Goal: Task Accomplishment & Management: Complete application form

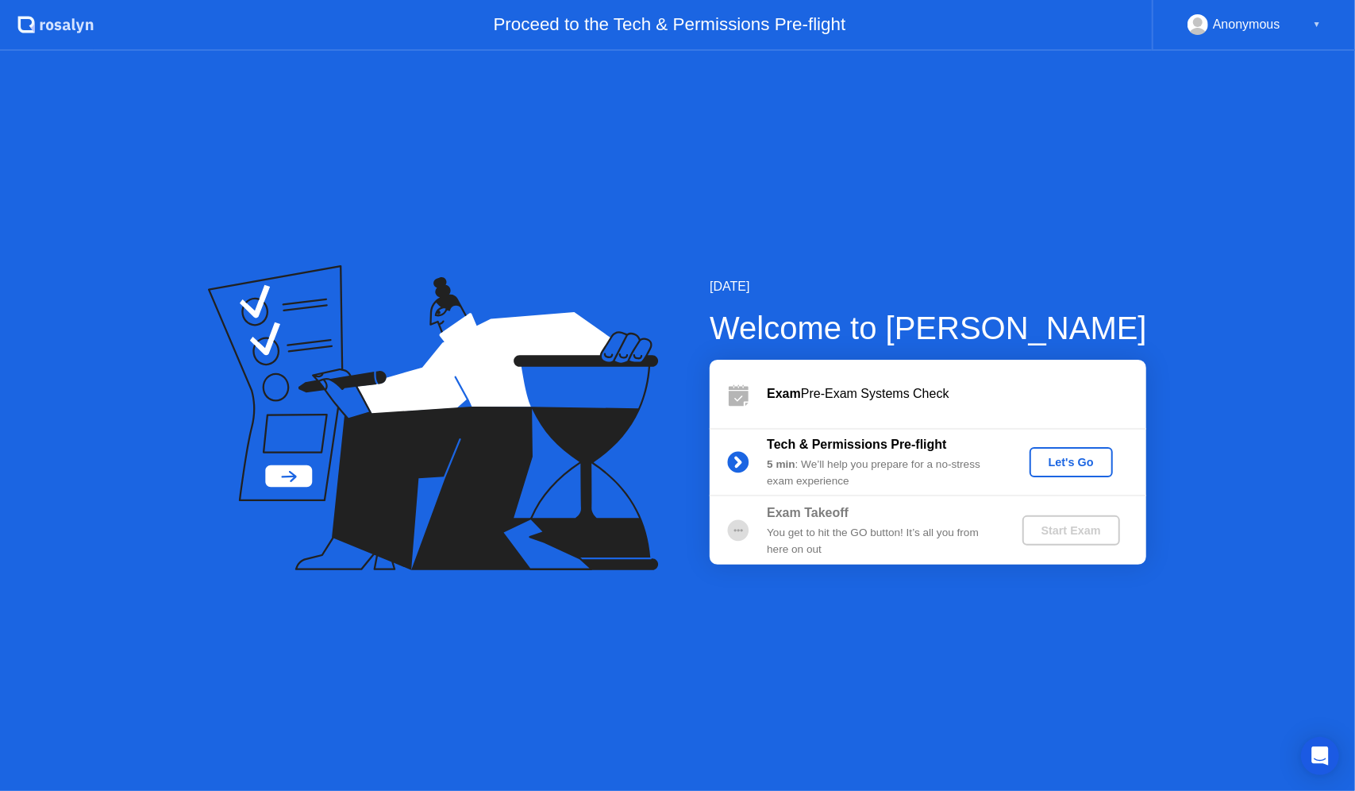
click at [1087, 466] on div "Let's Go" at bounding box center [1071, 462] width 71 height 13
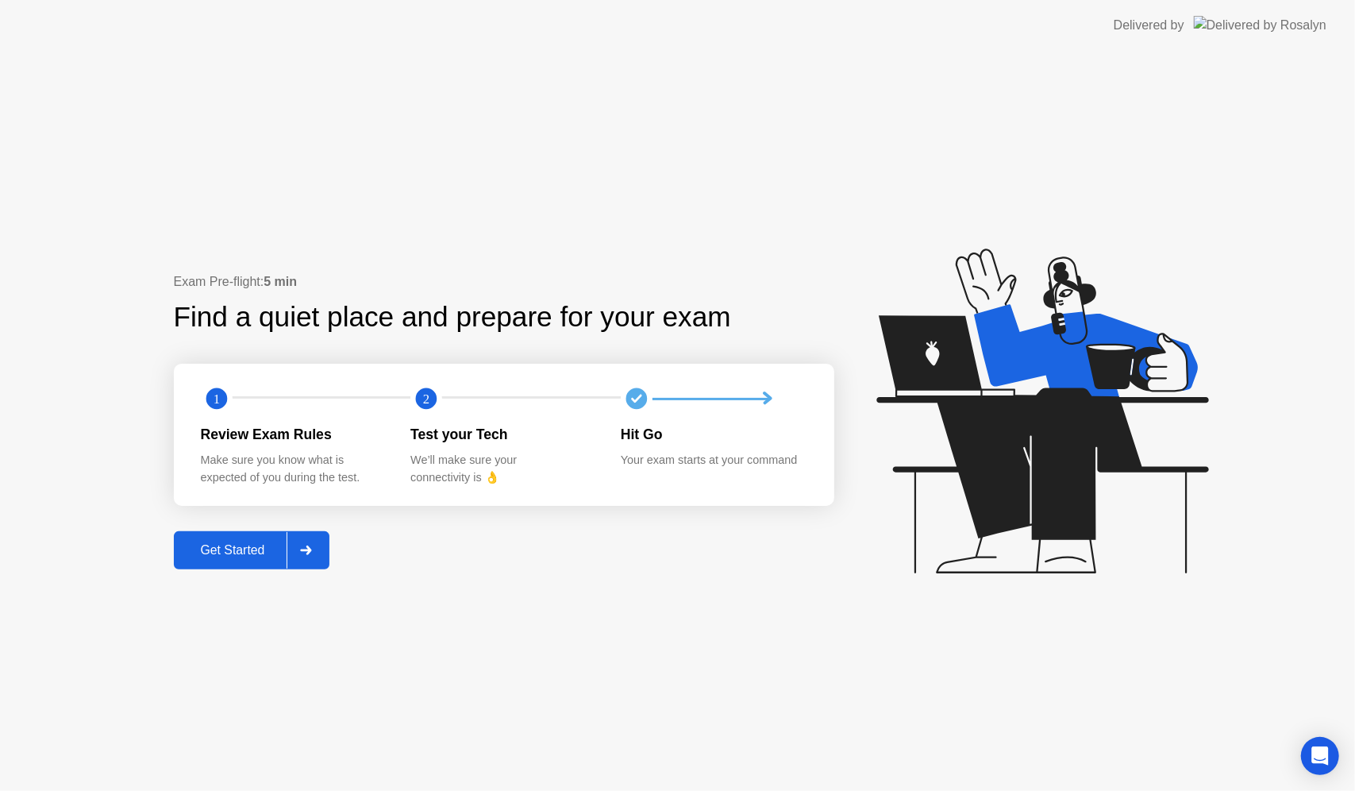
click at [254, 543] on div "Get Started" at bounding box center [233, 550] width 109 height 14
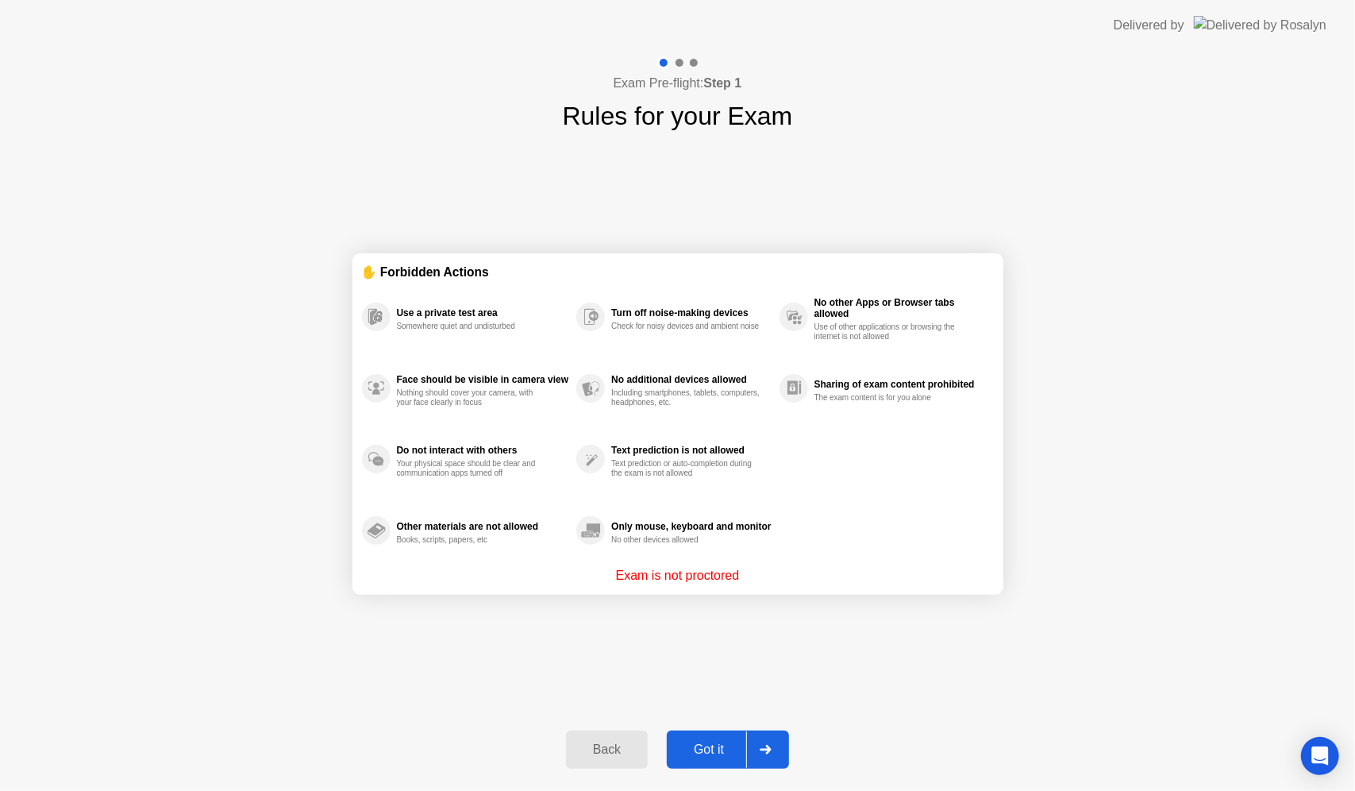
click at [717, 747] on div "Got it" at bounding box center [709, 749] width 75 height 14
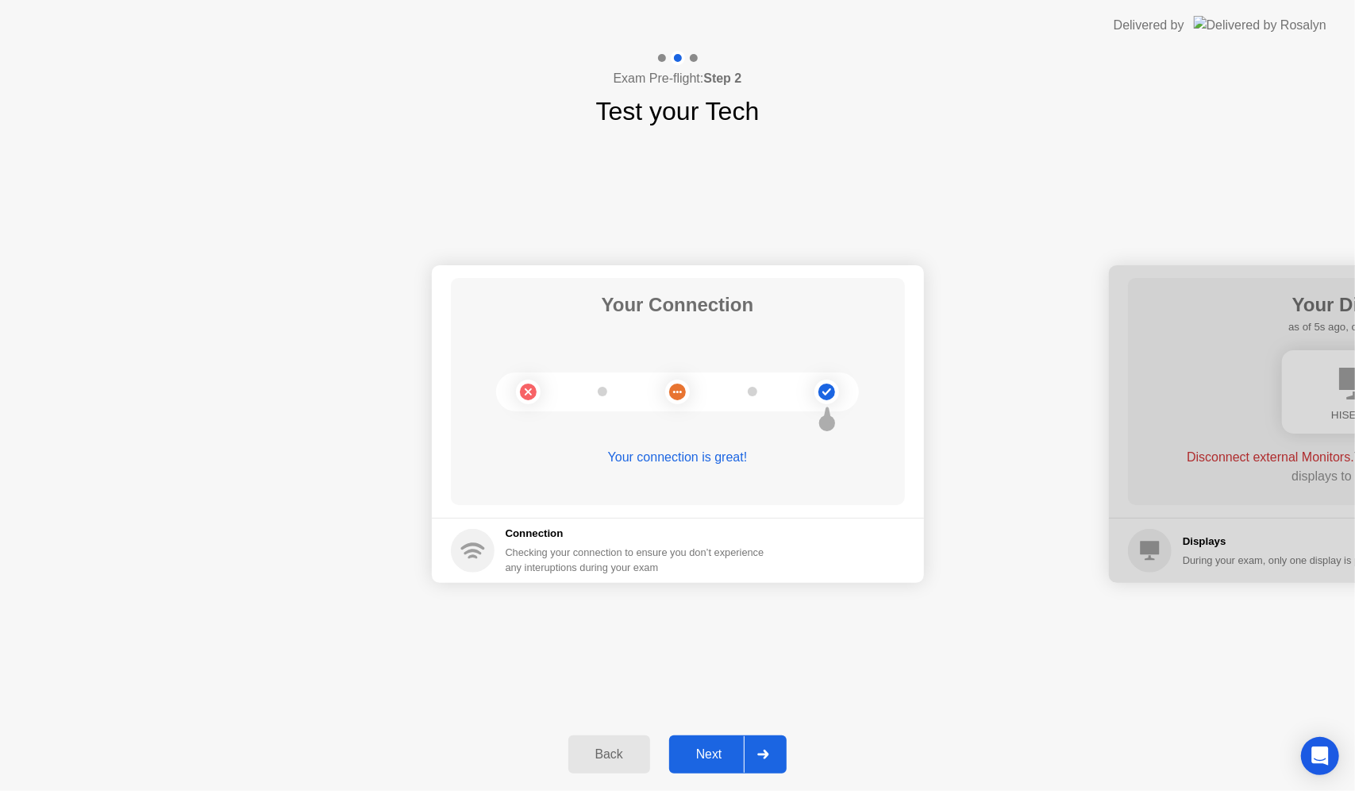
click at [707, 759] on div "Next" at bounding box center [709, 754] width 71 height 14
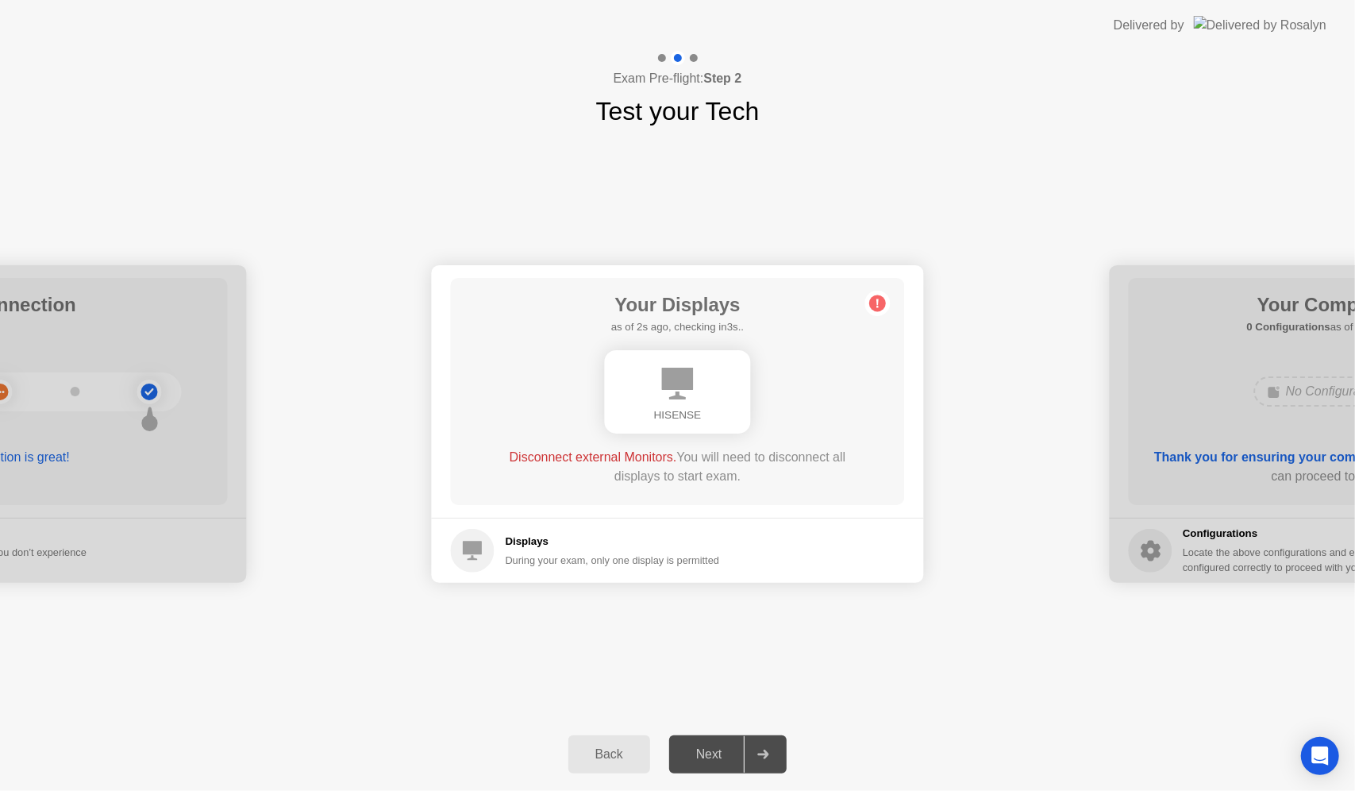
click at [700, 388] on div "HISENSE" at bounding box center [678, 391] width 146 height 83
click at [773, 749] on div at bounding box center [763, 754] width 38 height 37
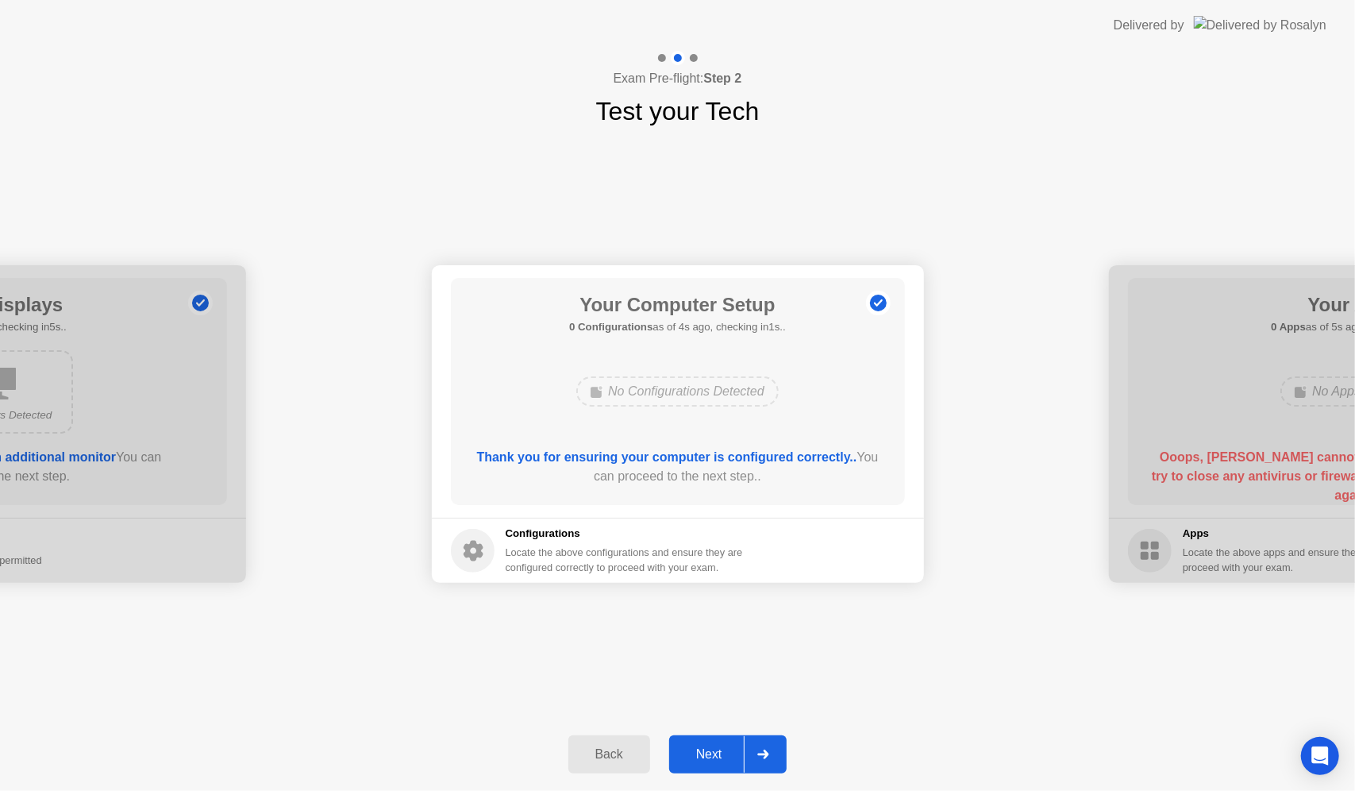
click at [763, 751] on icon at bounding box center [763, 754] width 12 height 10
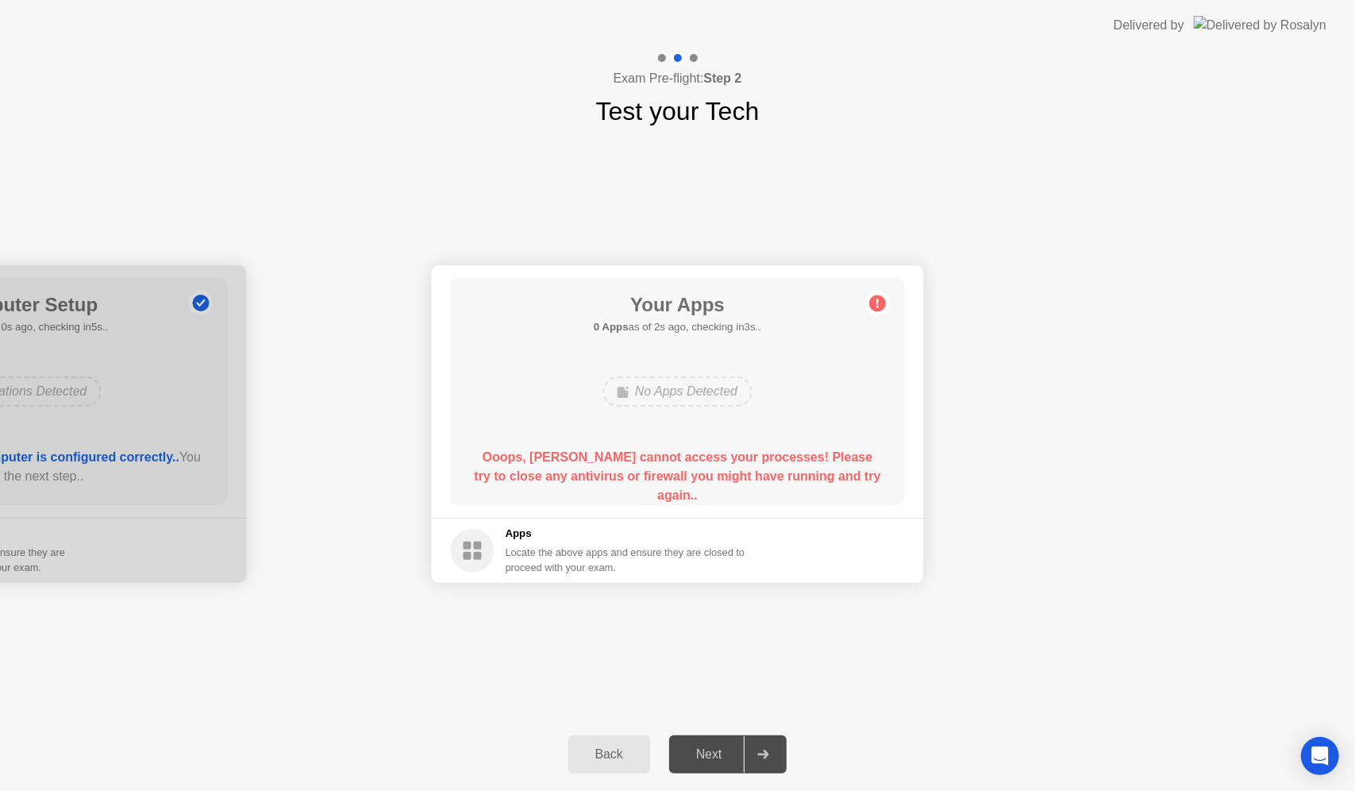
click at [472, 549] on circle at bounding box center [473, 551] width 44 height 44
click at [522, 541] on h5 "Apps" at bounding box center [626, 534] width 241 height 16
click at [1032, 748] on div "Back Next" at bounding box center [677, 754] width 1355 height 73
click at [714, 761] on div "Next" at bounding box center [709, 754] width 71 height 14
click at [168, 405] on div at bounding box center [0, 424] width 492 height 318
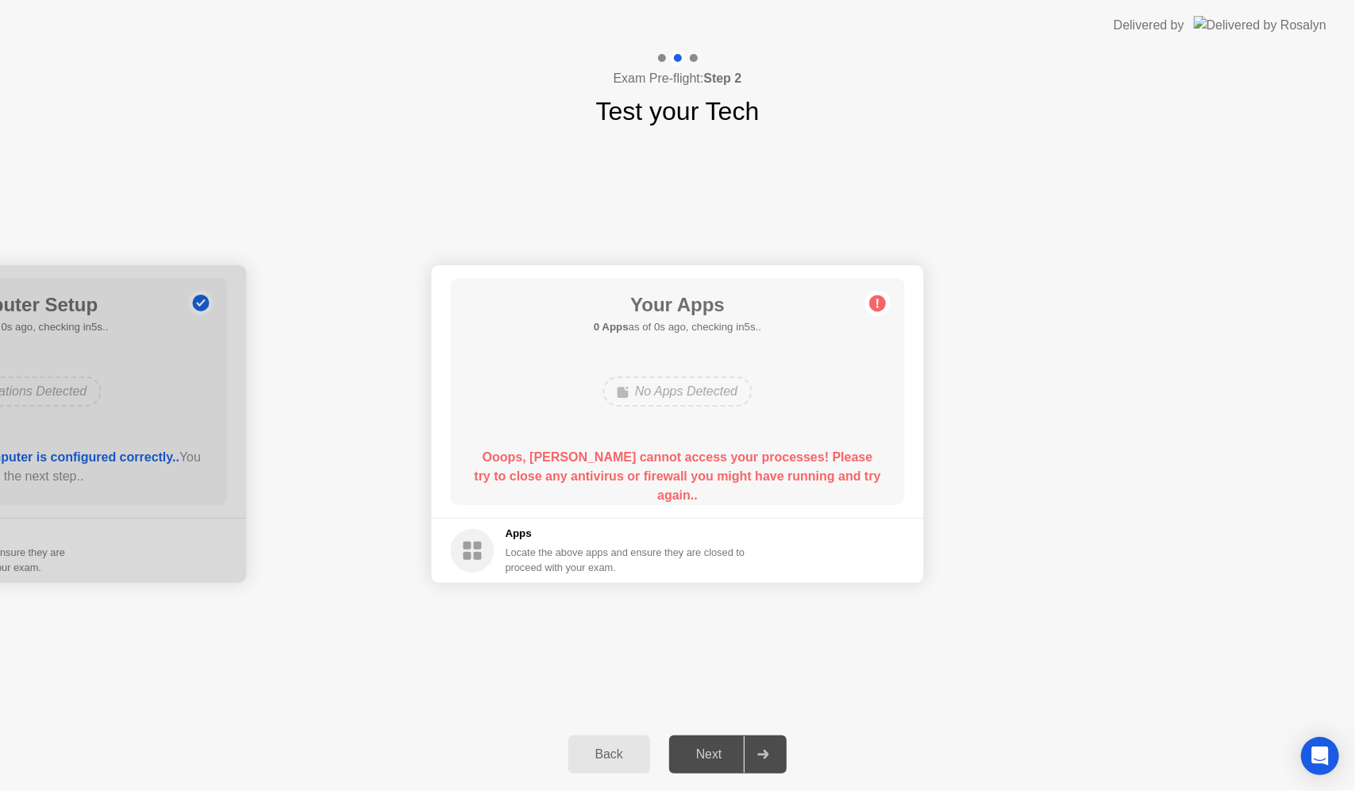
click at [936, 710] on div "Your Connection Your connection is great! Connection Checking your connection t…" at bounding box center [677, 423] width 1355 height 587
click at [435, 443] on main "Your Apps 0 Apps as of 4s ago, checking in1s.. No Apps Detected Ooops, [PERSON_…" at bounding box center [678, 391] width 492 height 252
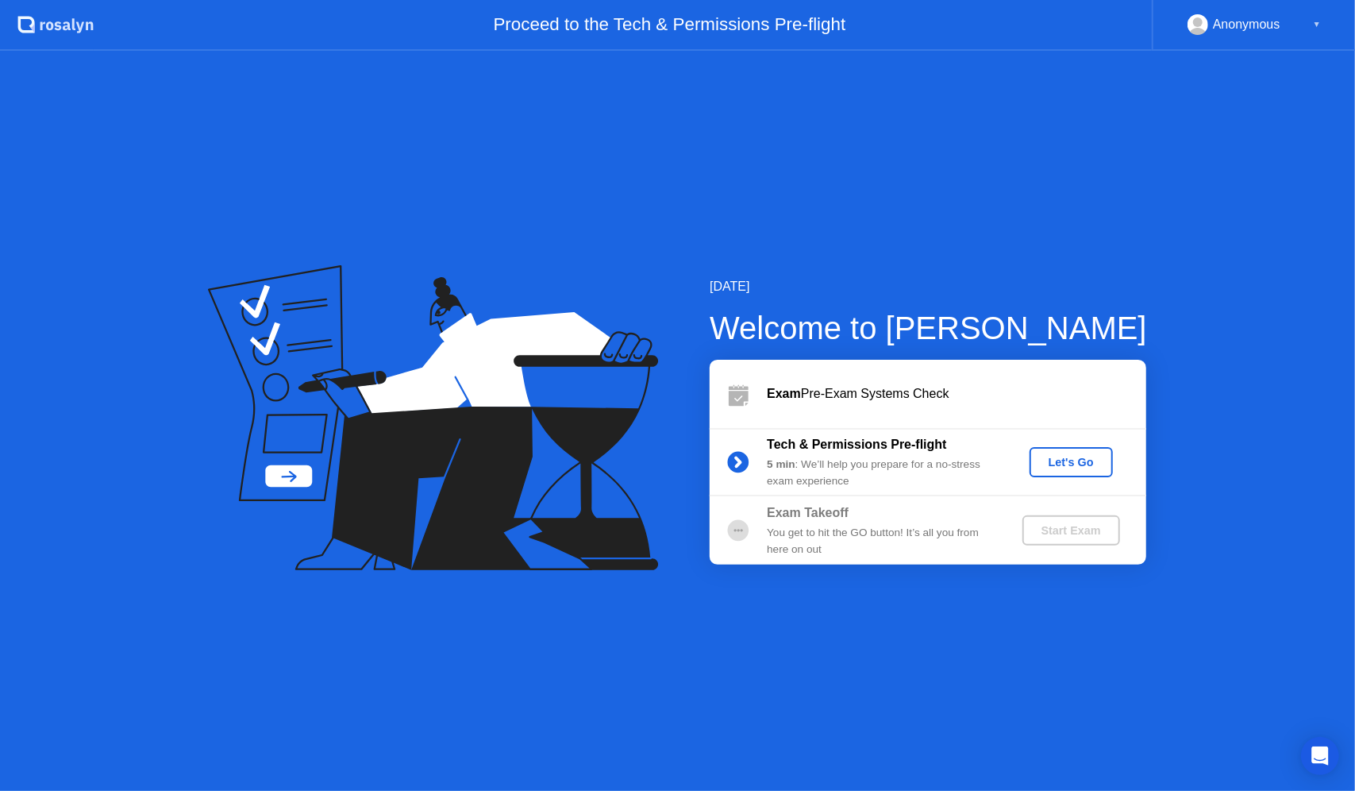
click at [1075, 460] on div "Let's Go" at bounding box center [1071, 462] width 71 height 13
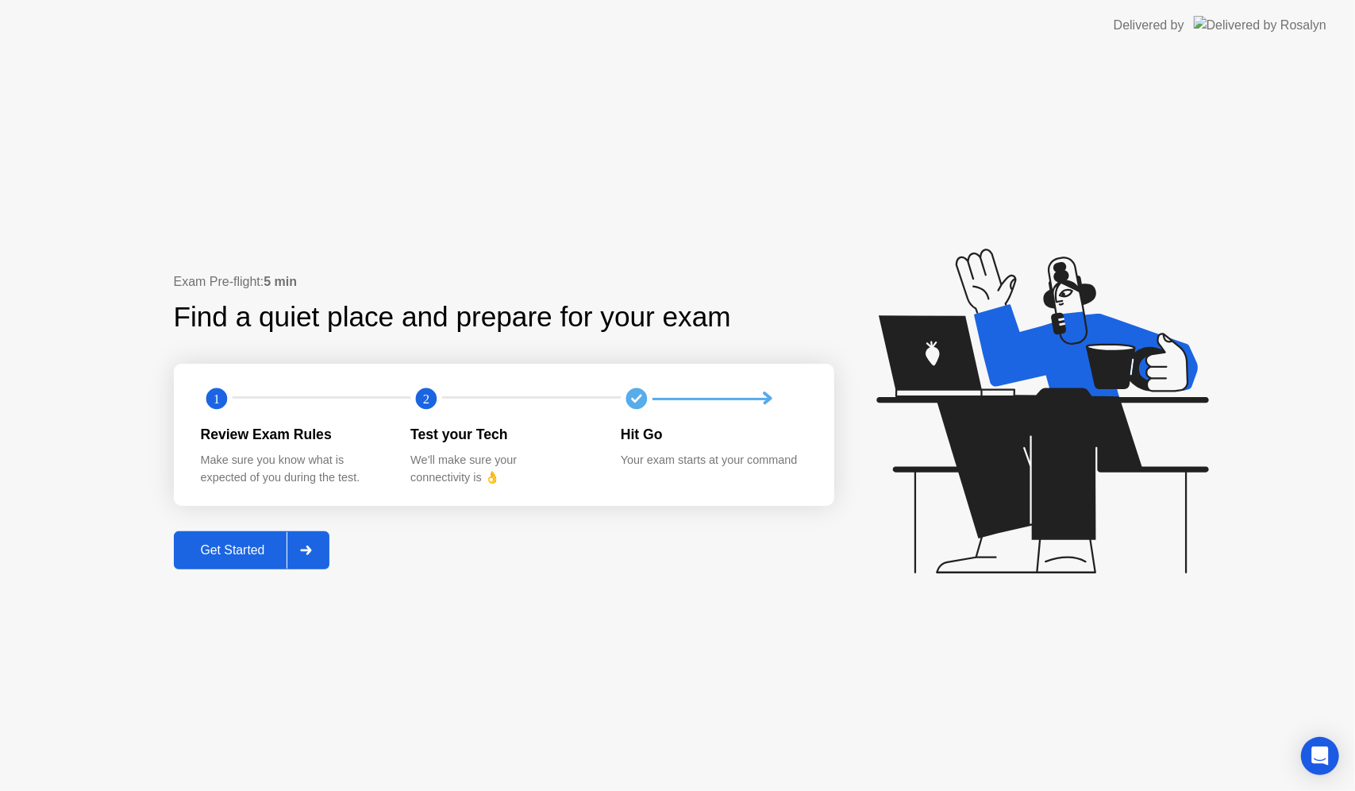
click at [245, 552] on div "Get Started" at bounding box center [233, 550] width 109 height 14
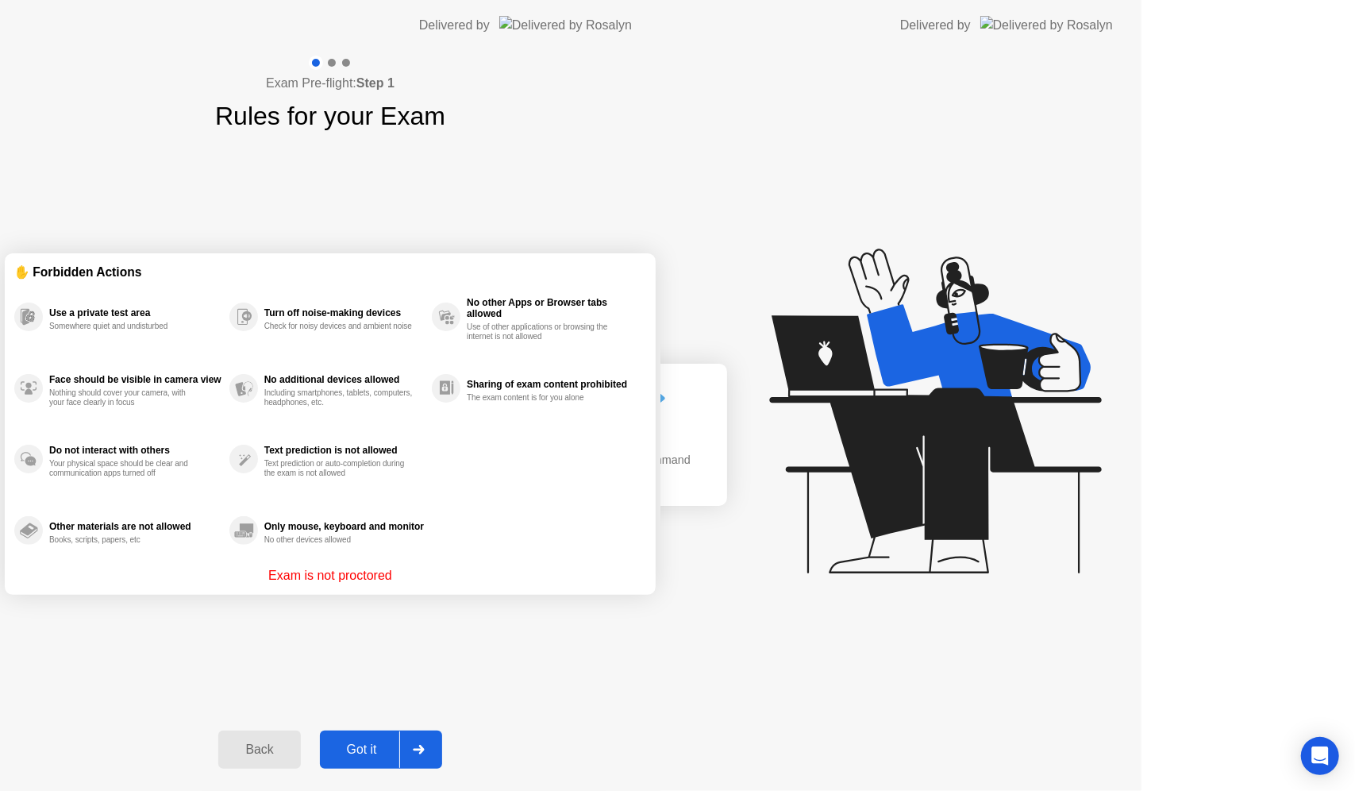
click at [245, 552] on div "Exam Pre-flight: Step 1 Rules for your Exam ✋ Forbidden Actions Use a private t…" at bounding box center [330, 421] width 660 height 740
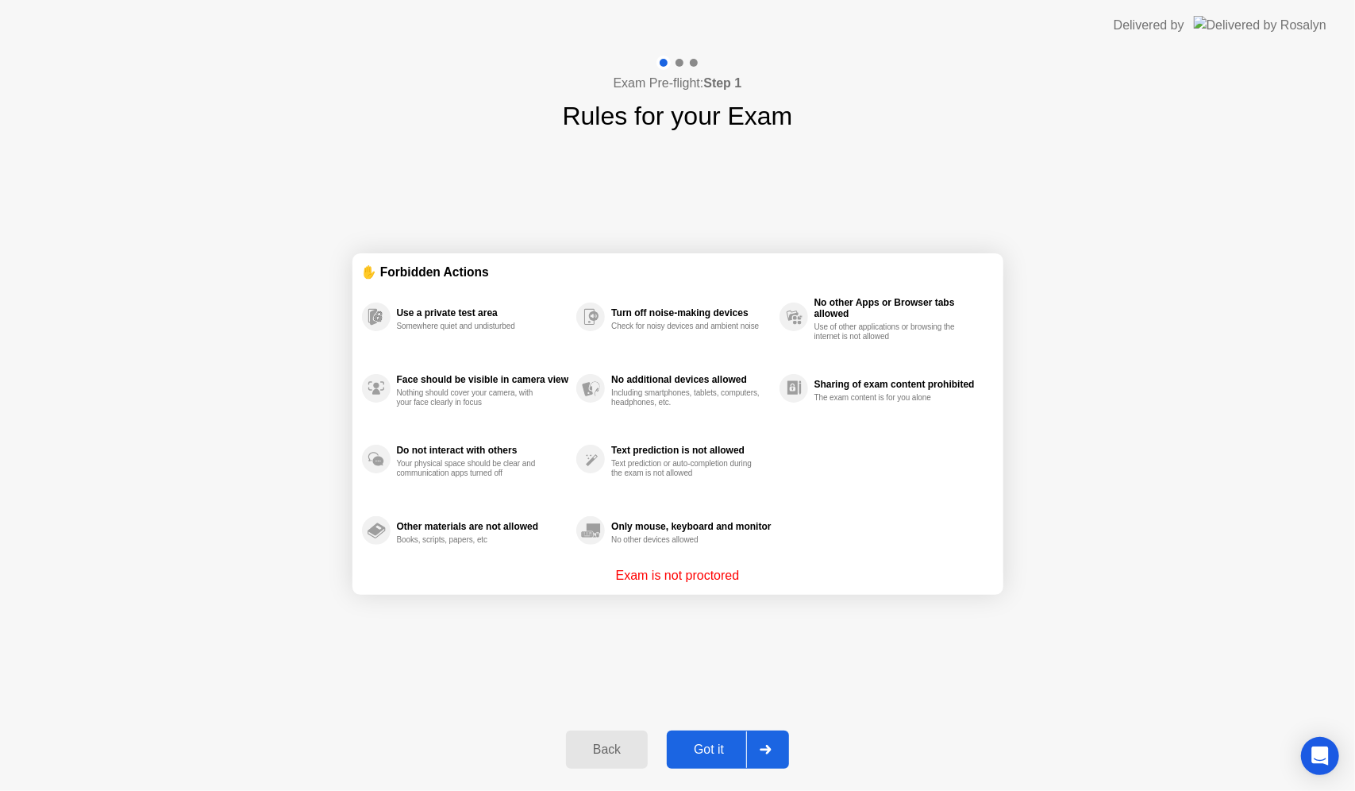
click at [715, 750] on div "Got it" at bounding box center [709, 749] width 75 height 14
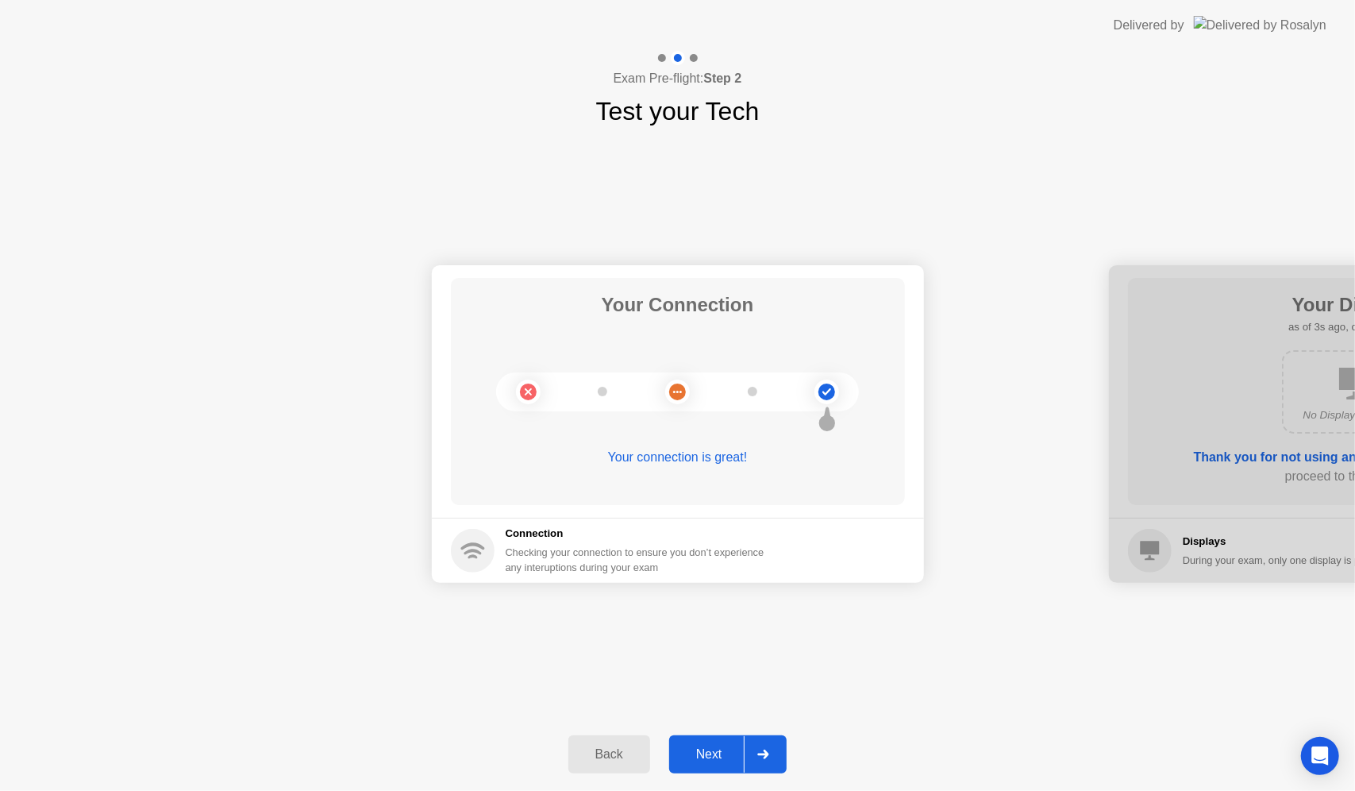
click at [769, 753] on icon at bounding box center [763, 754] width 12 height 10
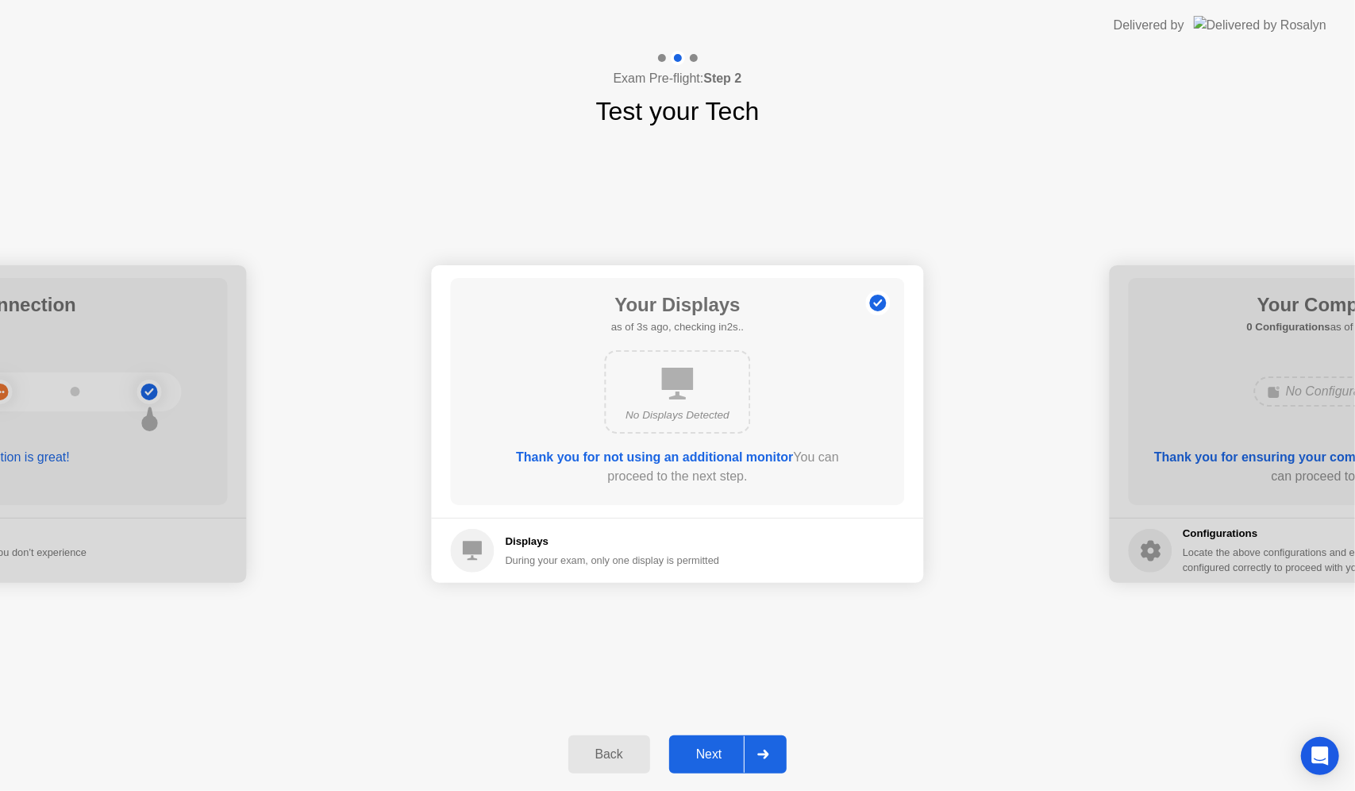
click at [696, 754] on div "Next" at bounding box center [709, 754] width 71 height 14
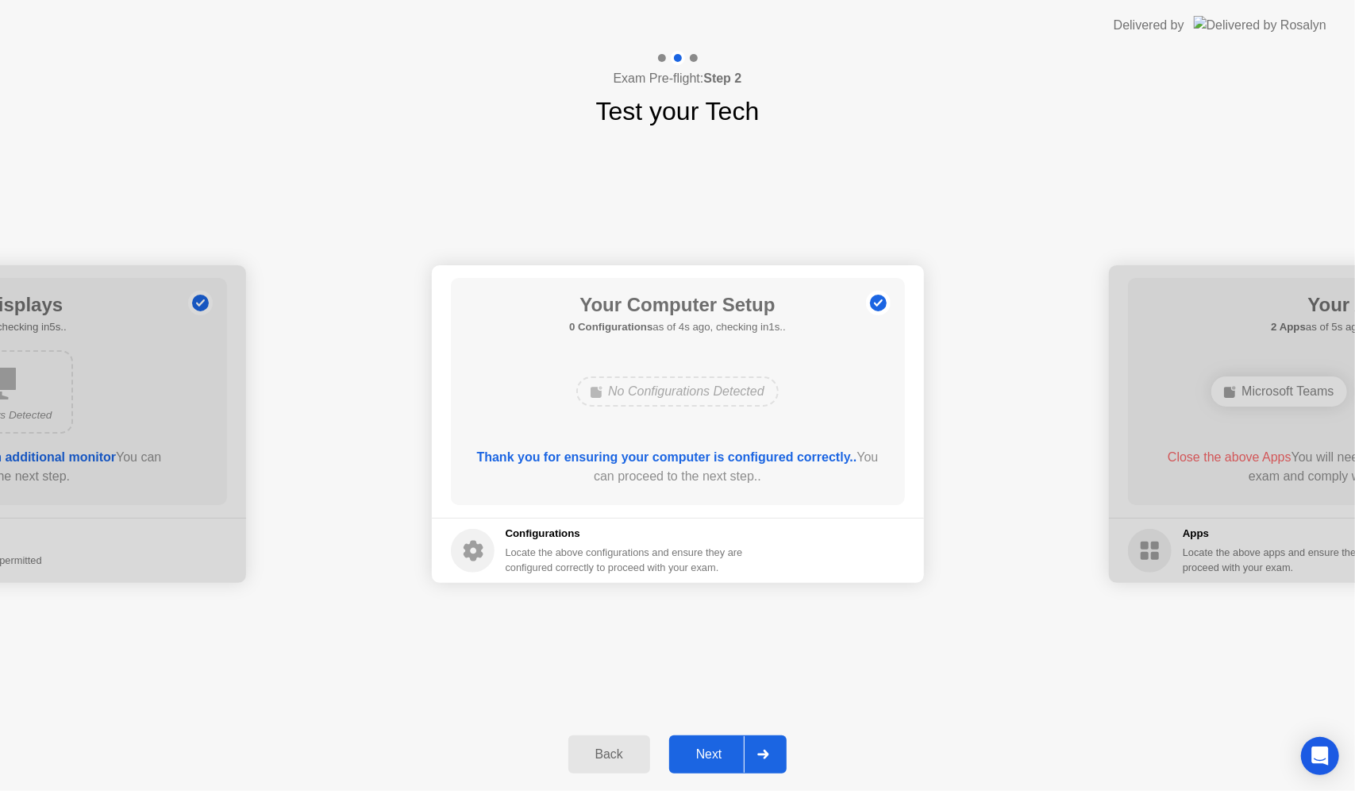
click at [703, 757] on div "Next" at bounding box center [709, 754] width 71 height 14
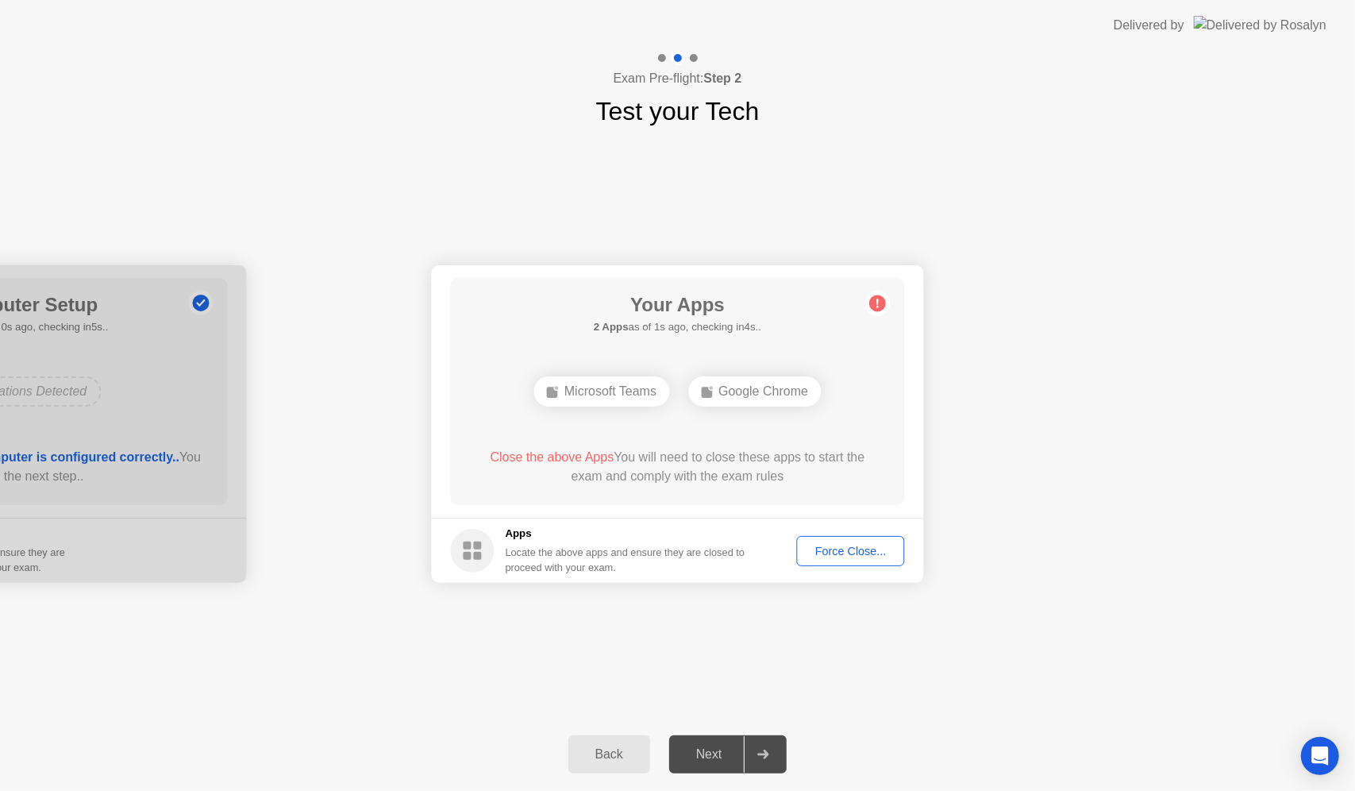
click at [741, 392] on div "Google Chrome" at bounding box center [754, 391] width 133 height 30
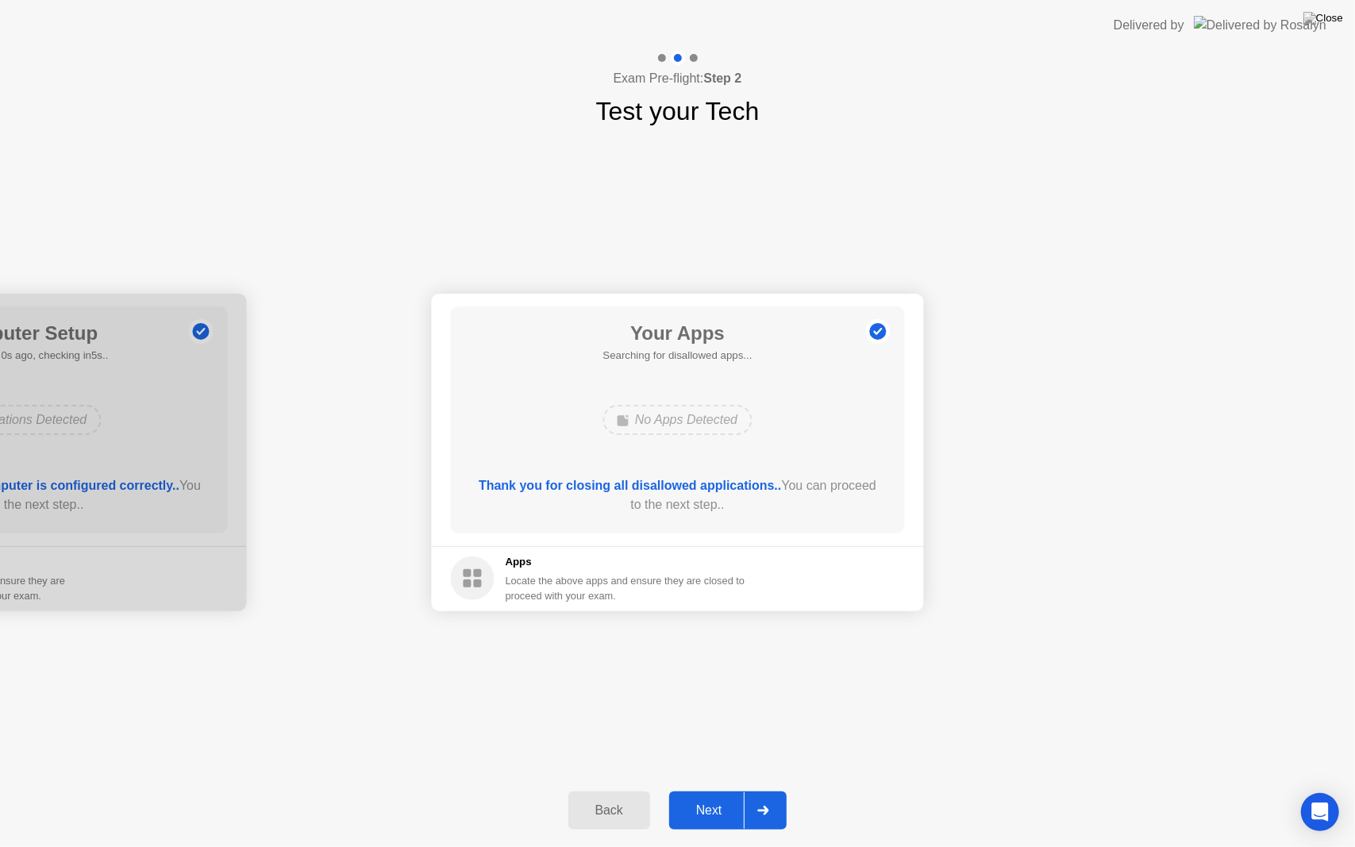
click at [708, 790] on div "Next" at bounding box center [709, 810] width 71 height 14
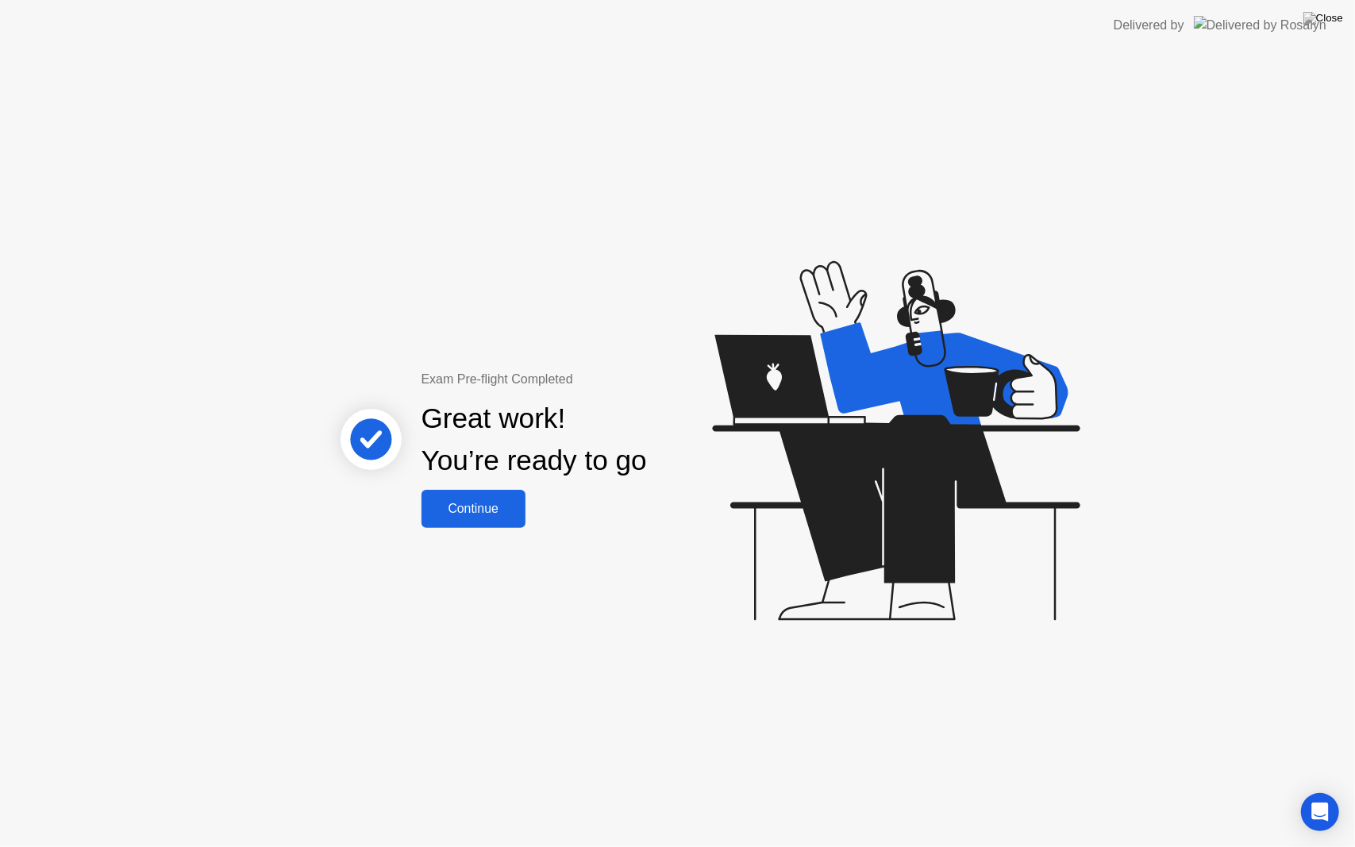
click at [502, 511] on div "Continue" at bounding box center [473, 509] width 94 height 14
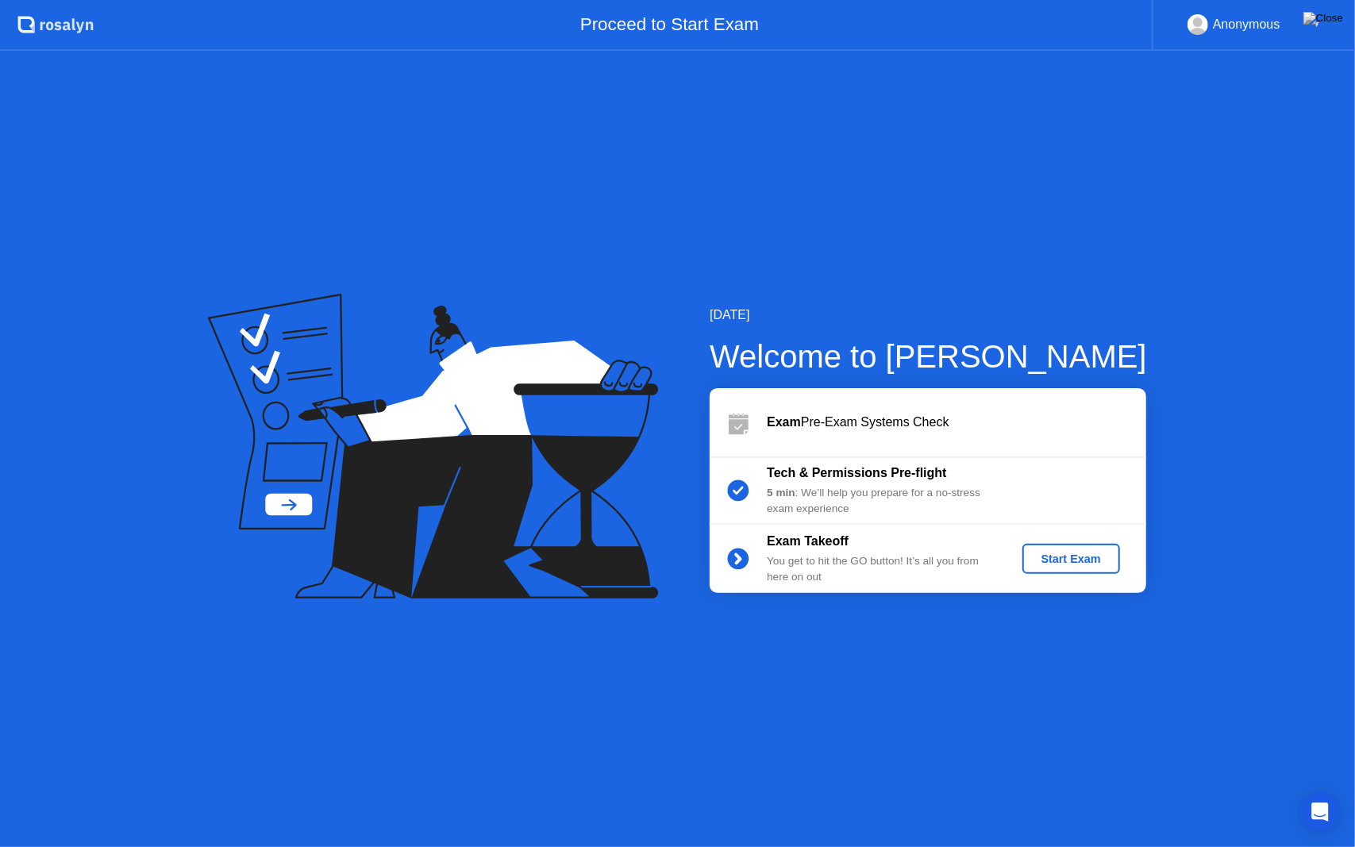
click at [1065, 556] on div "Start Exam" at bounding box center [1071, 559] width 85 height 13
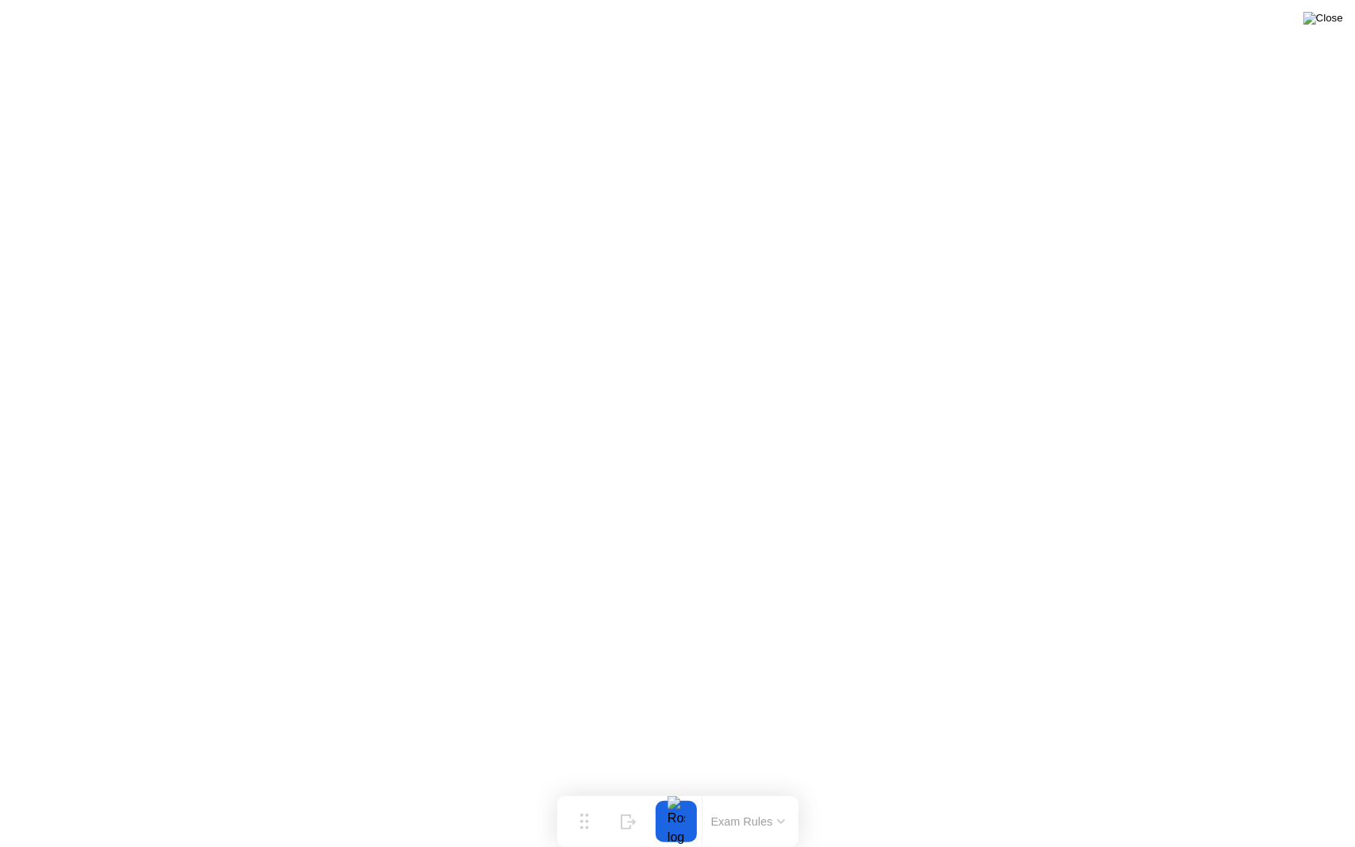
click at [1337, 17] on img at bounding box center [1324, 18] width 40 height 13
